Goal: Task Accomplishment & Management: Complete application form

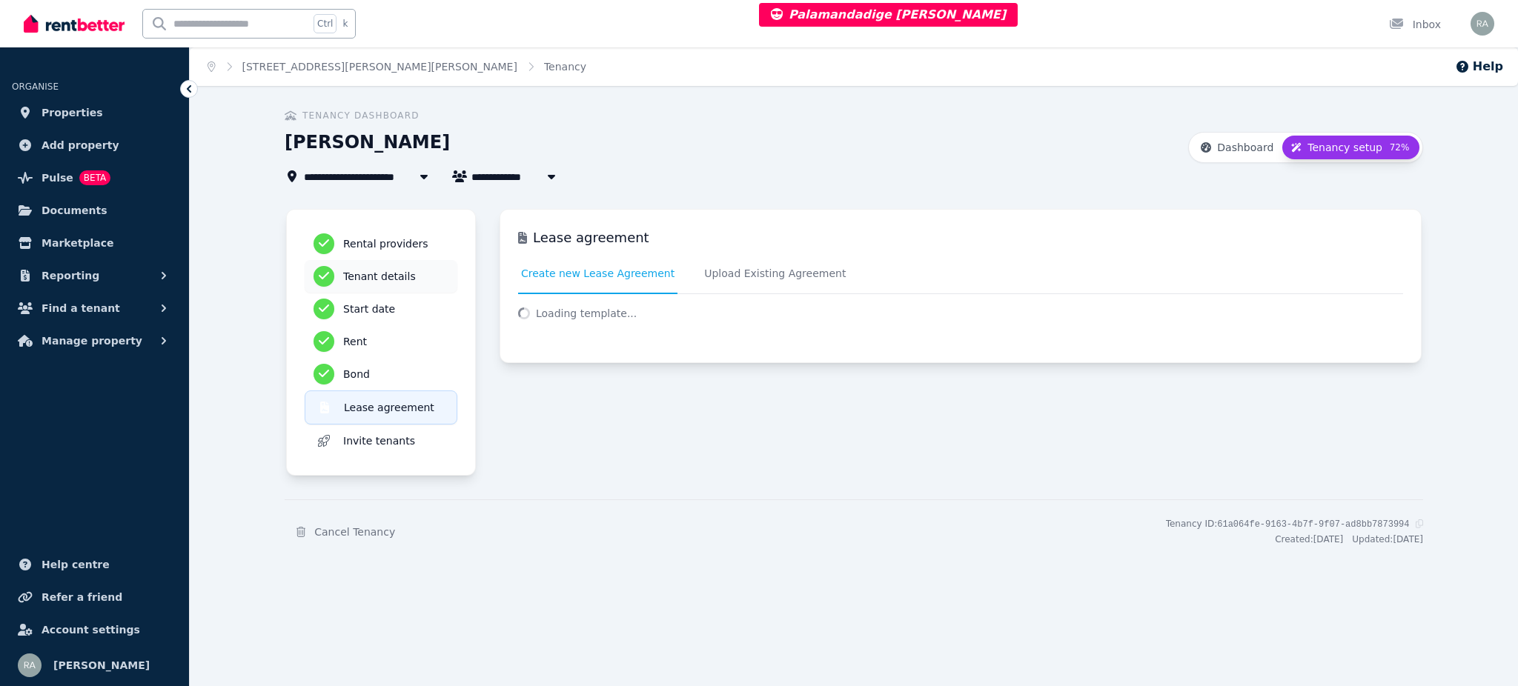
click at [388, 269] on h3 "Tenant details" at bounding box center [395, 276] width 105 height 15
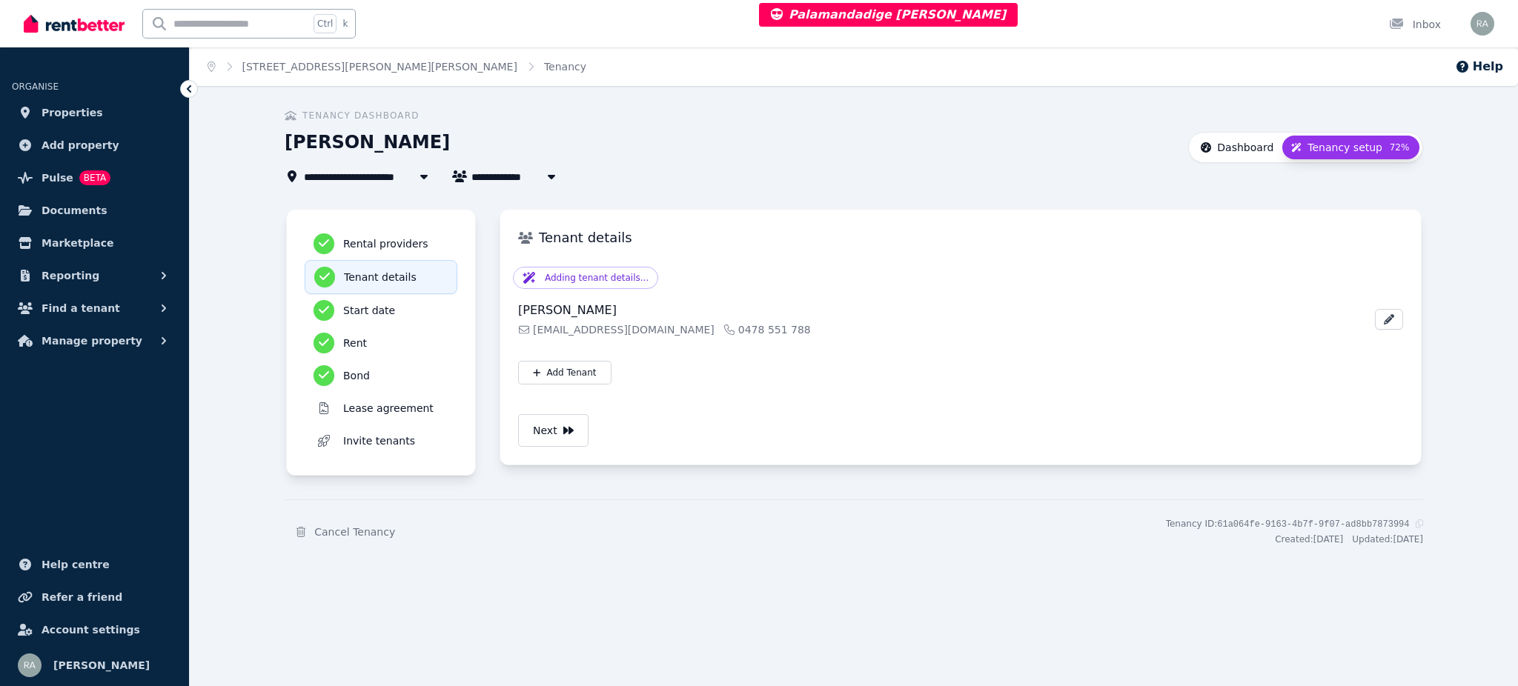
click at [1261, 144] on span "Dashboard" at bounding box center [1245, 147] width 56 height 15
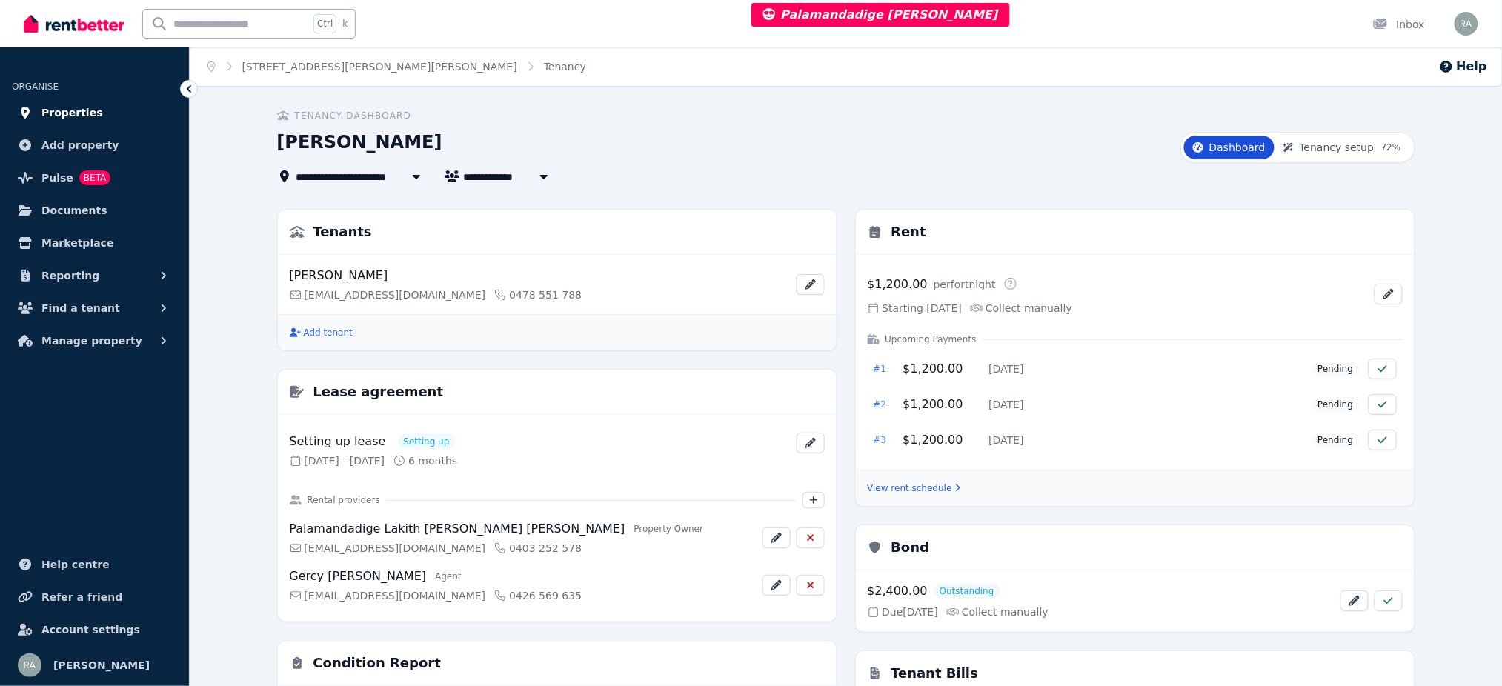
click at [121, 106] on link "Properties" at bounding box center [94, 113] width 165 height 30
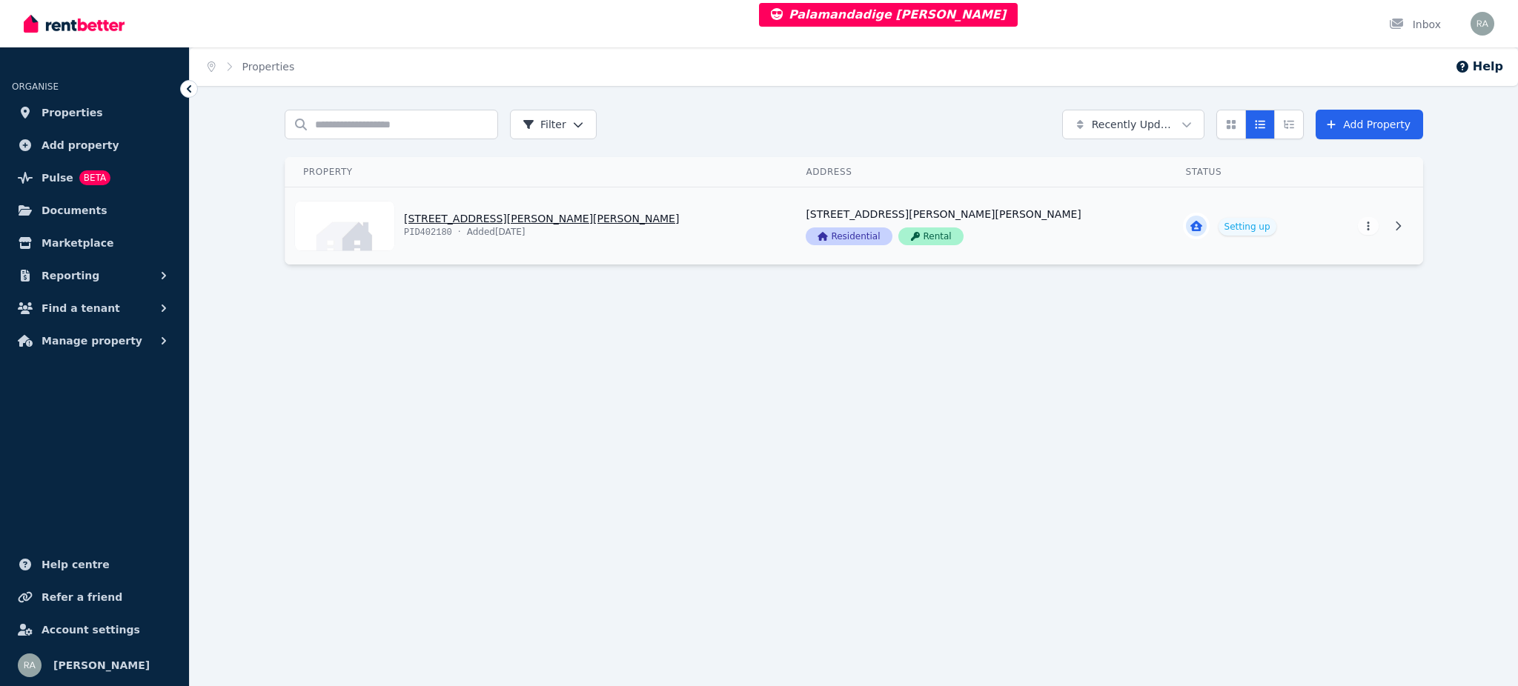
click at [614, 222] on link "View property details" at bounding box center [536, 226] width 503 height 77
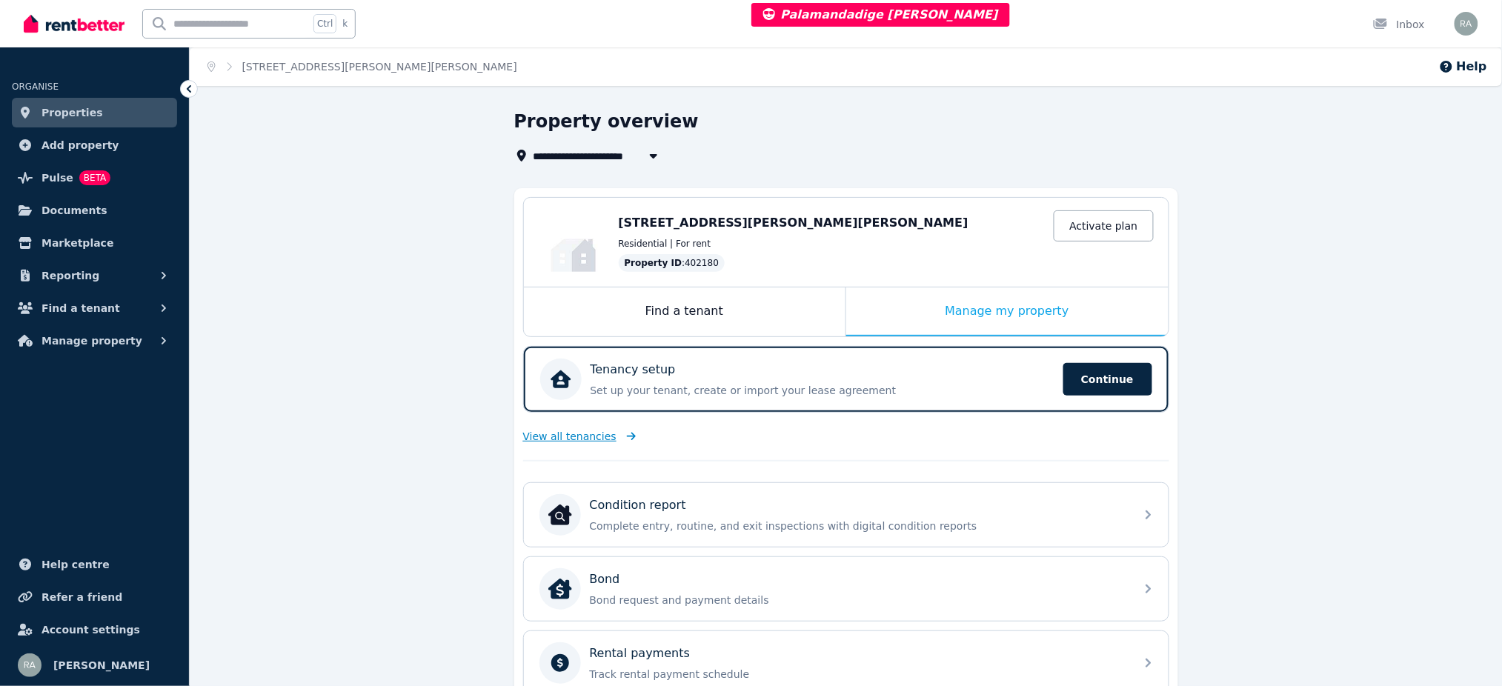
click at [555, 434] on span "View all tenancies" at bounding box center [569, 436] width 93 height 15
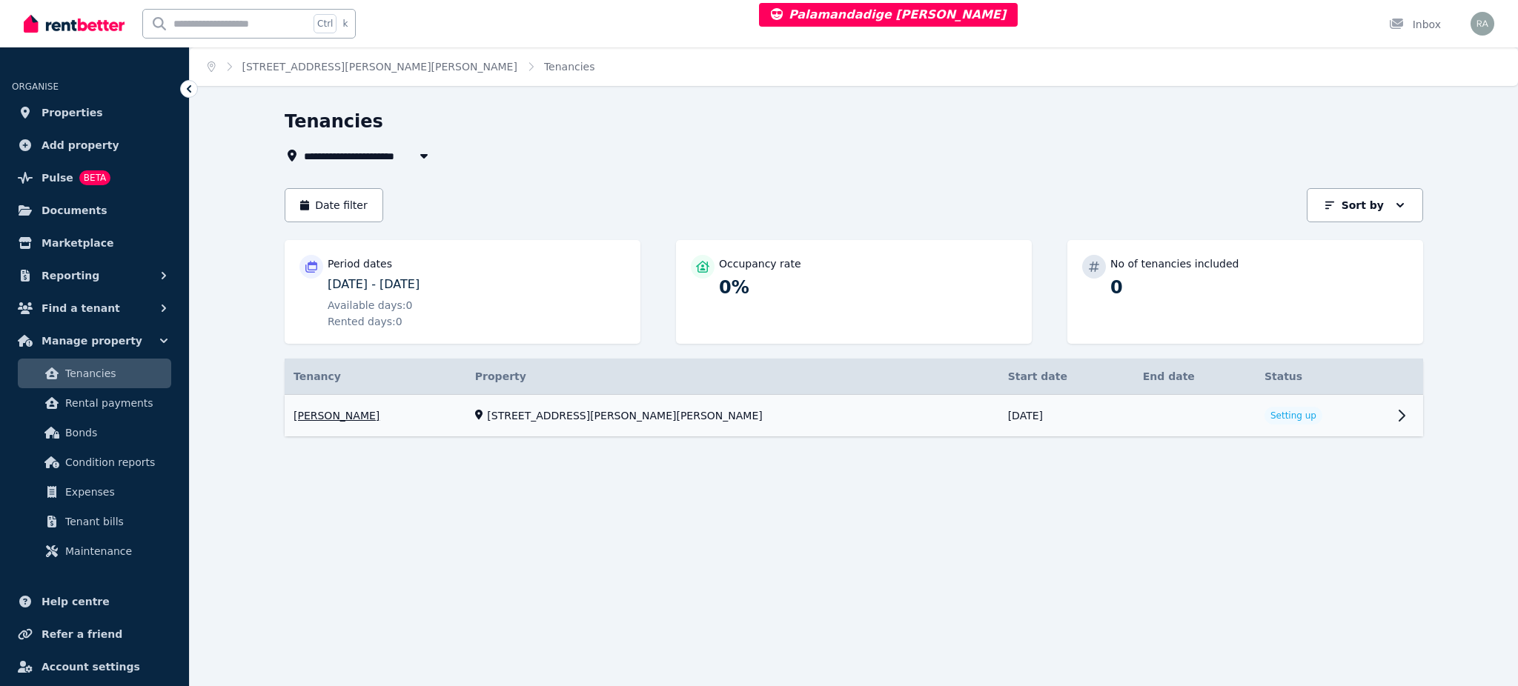
click at [1334, 427] on link "View property details" at bounding box center [1322, 416] width 132 height 42
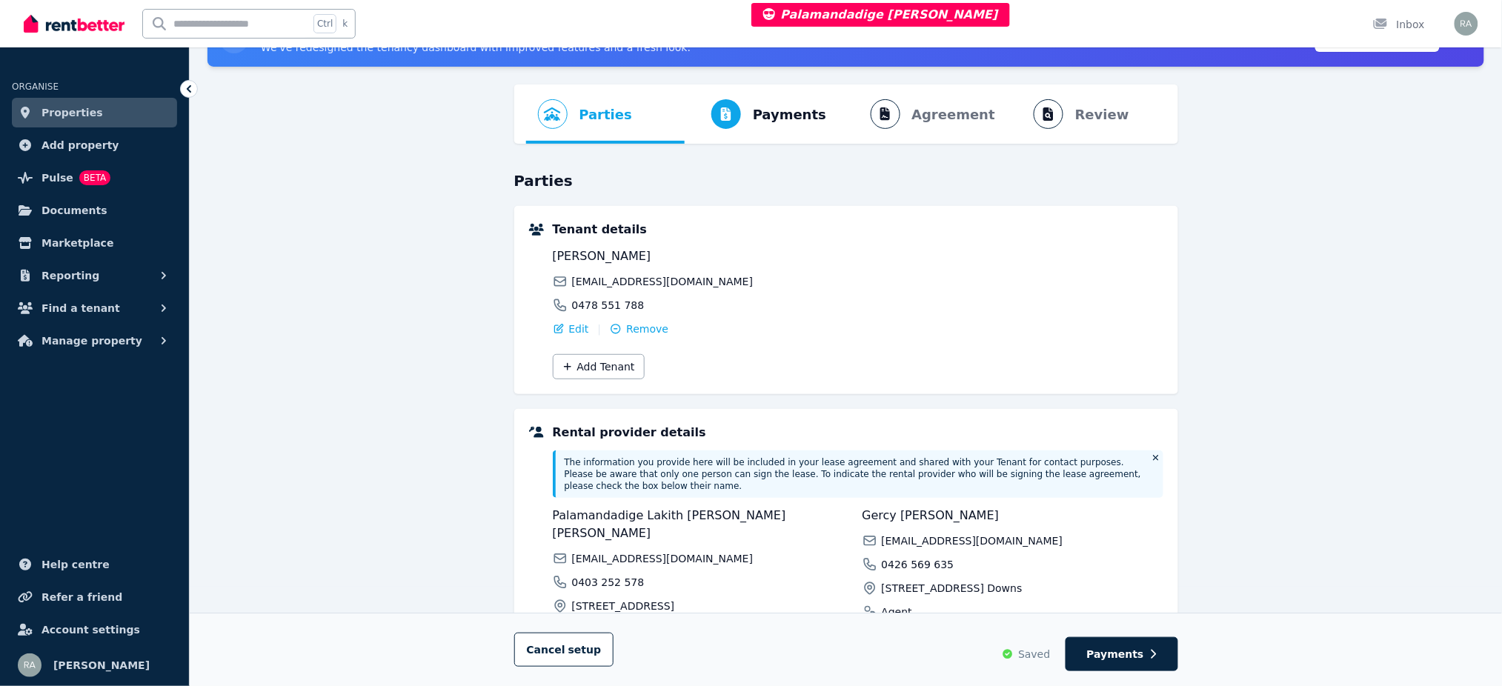
scroll to position [99, 0]
click at [607, 376] on button "Add Tenant" at bounding box center [599, 367] width 92 height 25
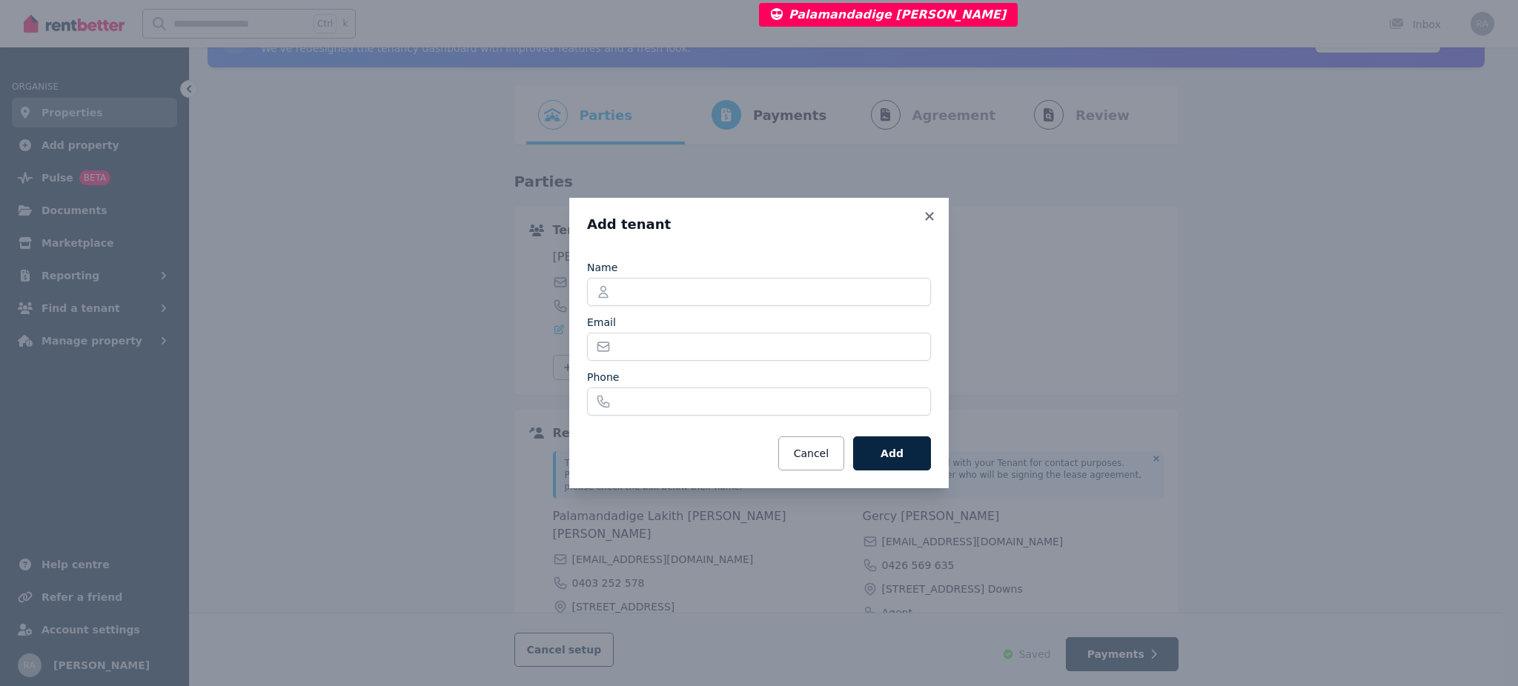
click at [1017, 223] on div "Add tenant Name Email Phone Cancel Add" at bounding box center [759, 343] width 1518 height 686
click at [930, 213] on icon at bounding box center [929, 216] width 15 height 13
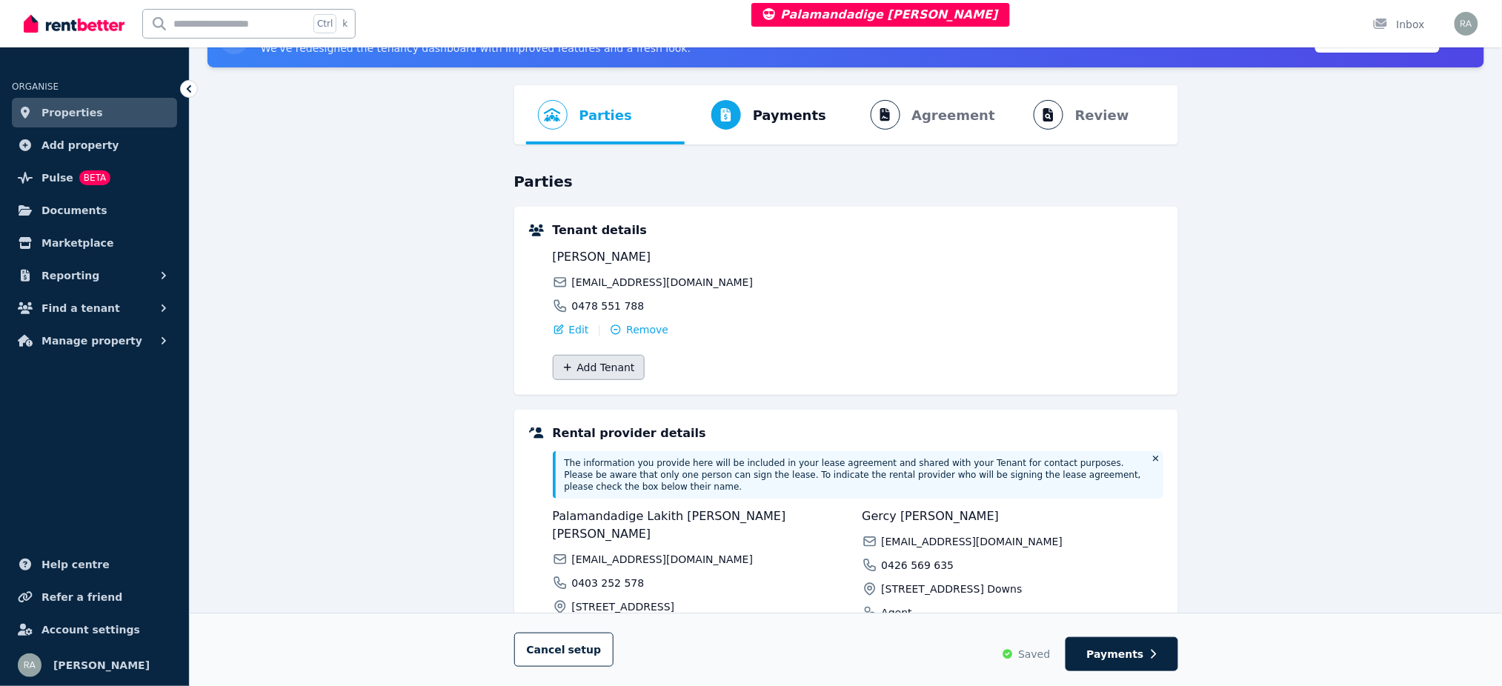
click at [618, 364] on button "Add Tenant" at bounding box center [599, 367] width 92 height 25
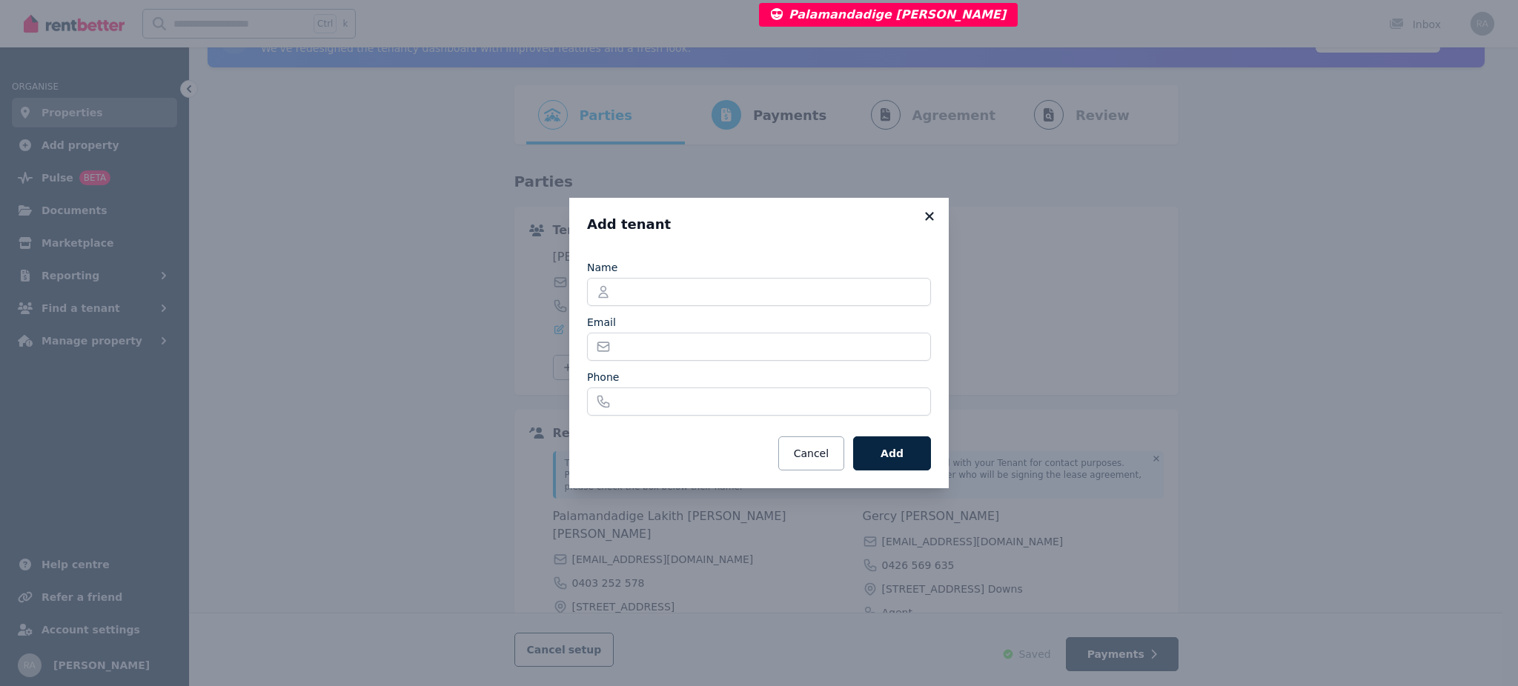
click at [923, 216] on icon at bounding box center [929, 216] width 15 height 13
